Goal: Check status: Check status

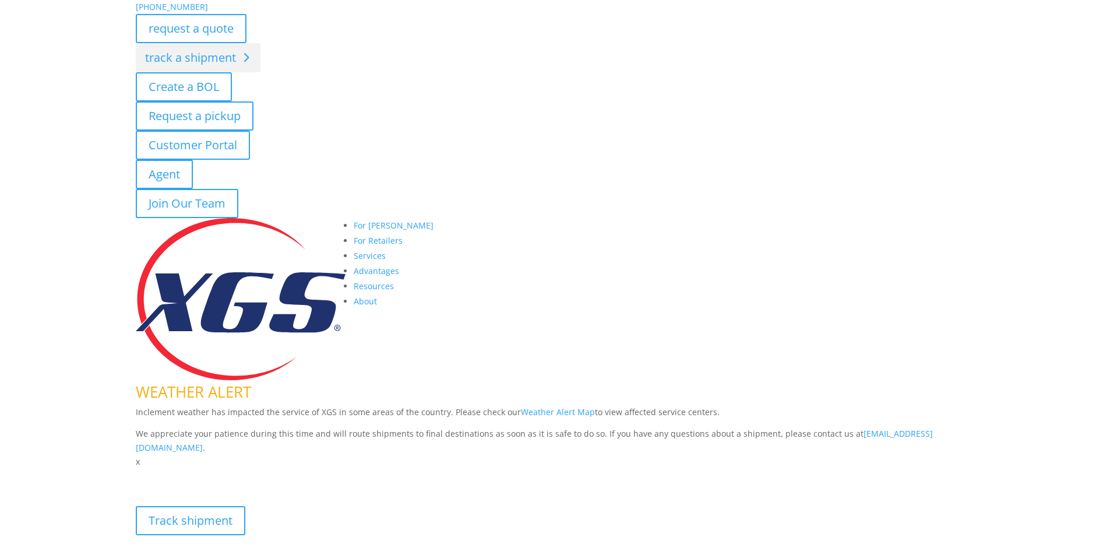
click at [179, 54] on link "track a shipment" at bounding box center [198, 57] width 125 height 29
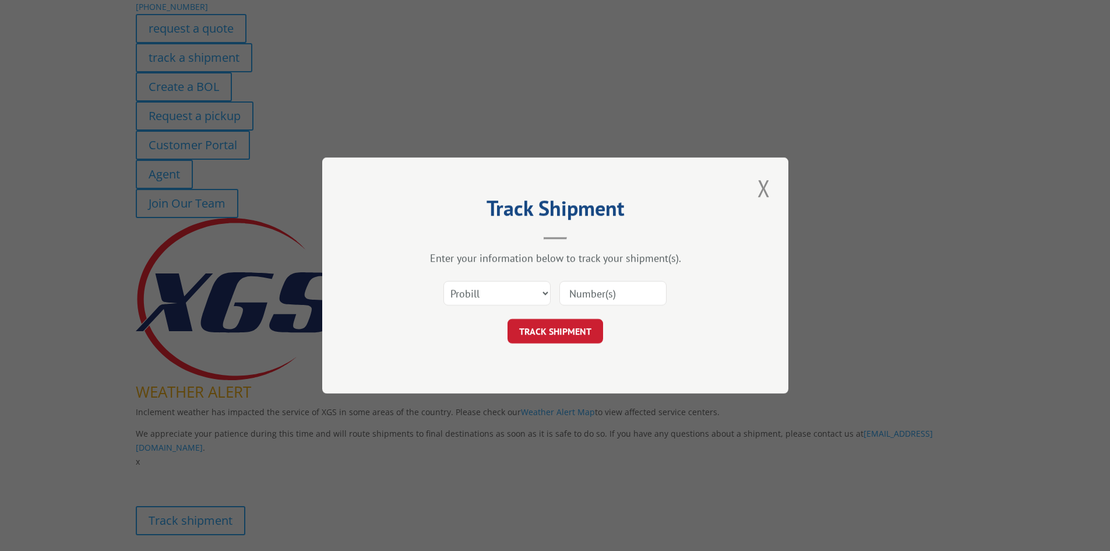
click at [582, 297] on input at bounding box center [612, 293] width 107 height 24
paste input "17409475"
type input "17409475"
click at [530, 301] on select "Select category... Probill BOL PO" at bounding box center [497, 293] width 107 height 24
click at [444, 285] on select "Select category... Probill BOL PO" at bounding box center [497, 293] width 107 height 24
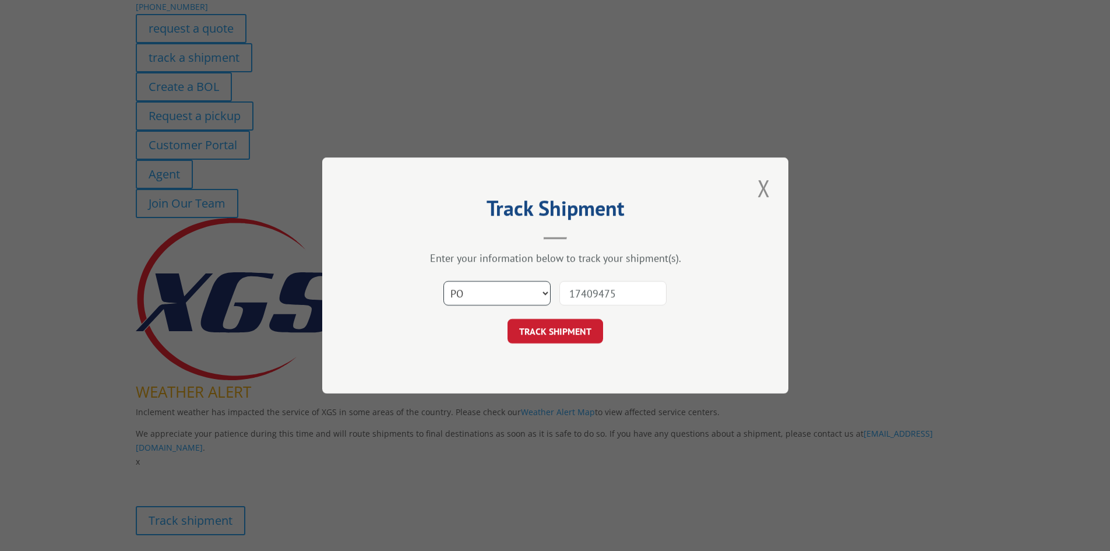
click at [536, 297] on select "Select category... Probill BOL PO" at bounding box center [497, 293] width 107 height 24
select select "probill"
click at [444, 285] on select "Select category... Probill BOL PO" at bounding box center [497, 293] width 107 height 24
click at [537, 340] on button "TRACK SHIPMENT" at bounding box center [556, 331] width 96 height 24
